Goal: Find specific page/section: Find specific page/section

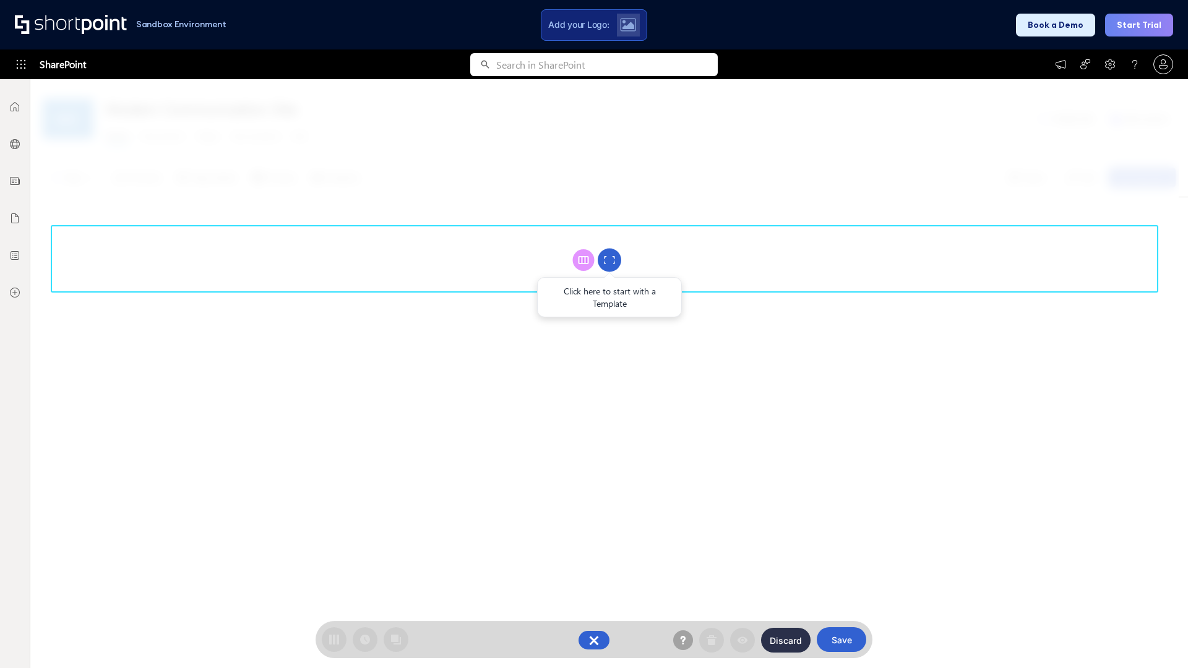
click at [610, 260] on circle at bounding box center [610, 261] width 24 height 24
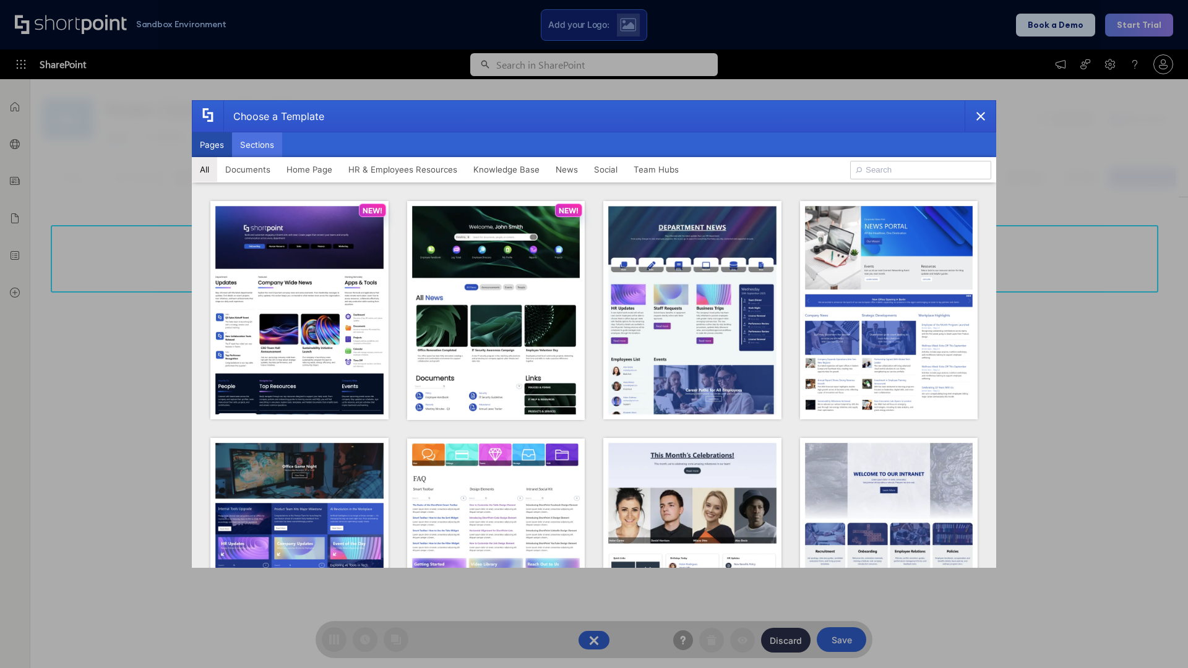
click at [257, 145] on button "Sections" at bounding box center [257, 144] width 50 height 25
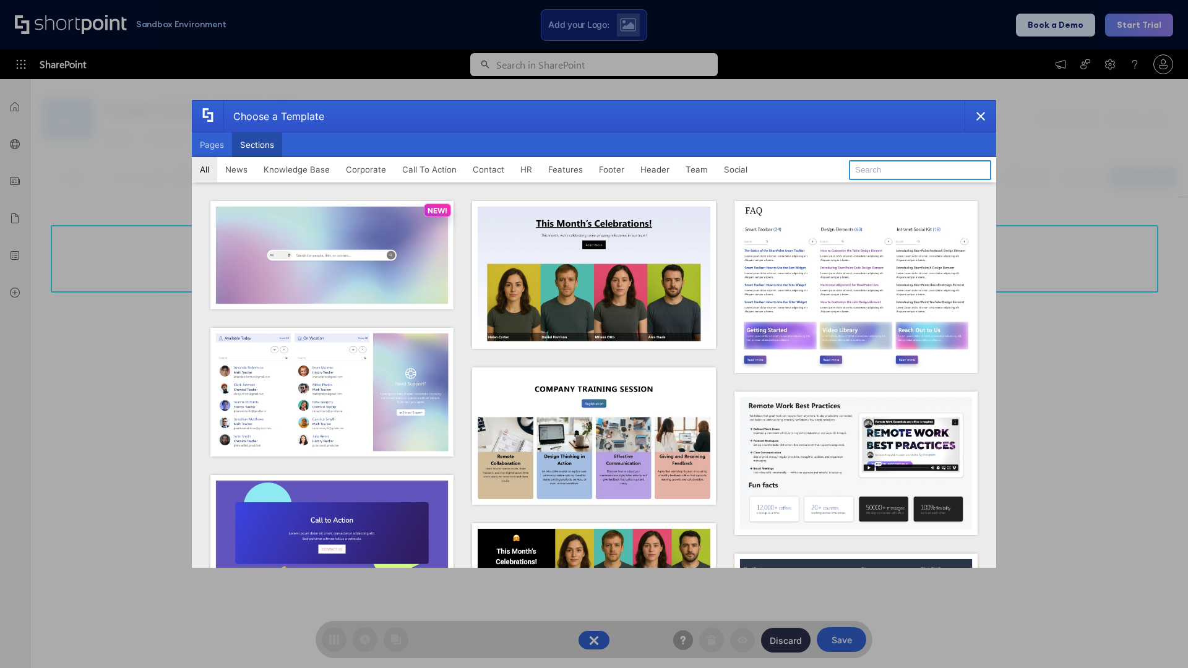
type input "HR"
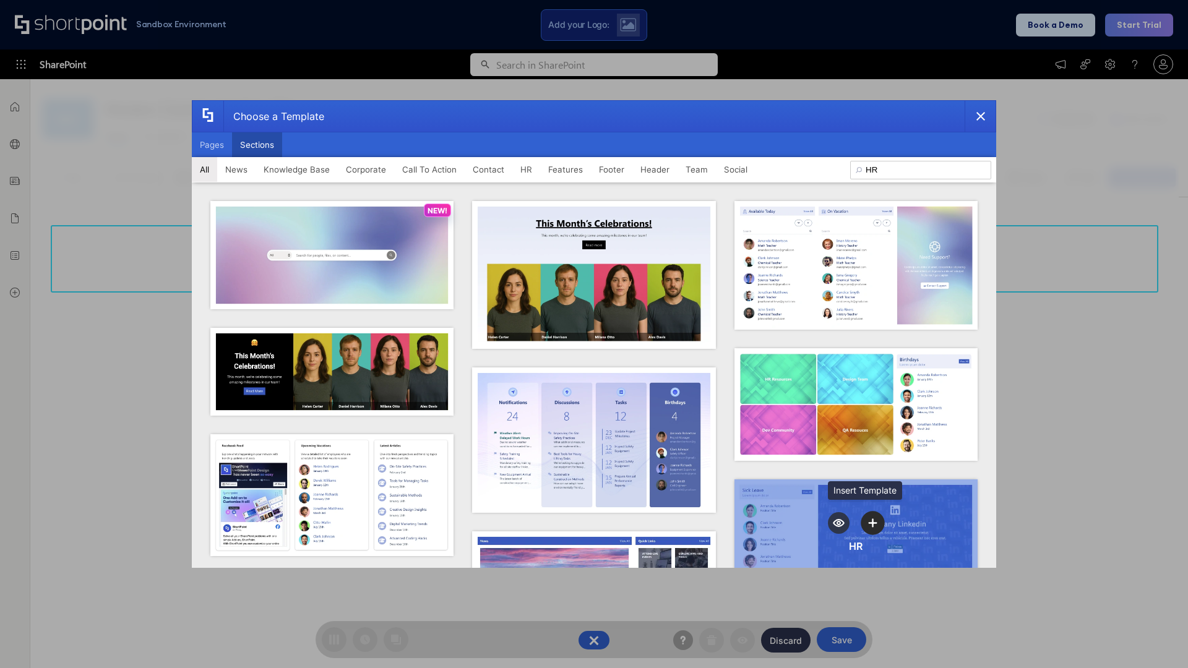
click at [869, 519] on icon "template selector" at bounding box center [873, 523] width 9 height 9
